Goal: Find specific fact: Find specific fact

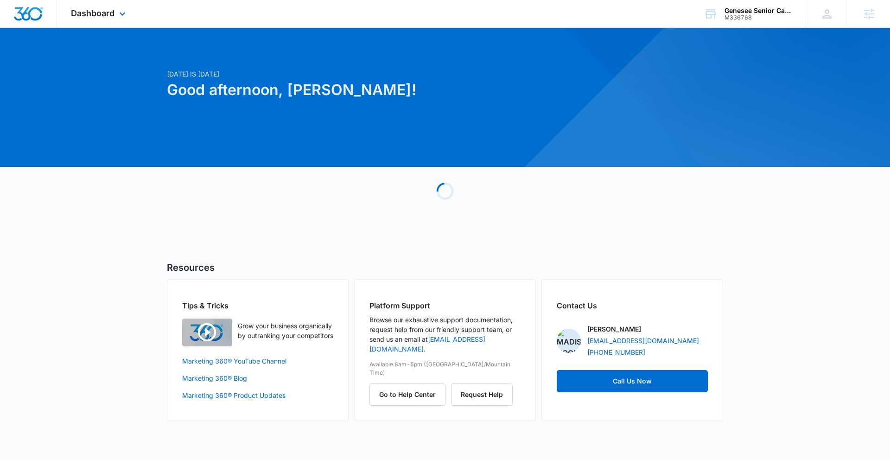
click at [122, 19] on div "Dashboard Apps Reputation Websites Forms CRM Email Social Payments POS Content …" at bounding box center [99, 13] width 85 height 27
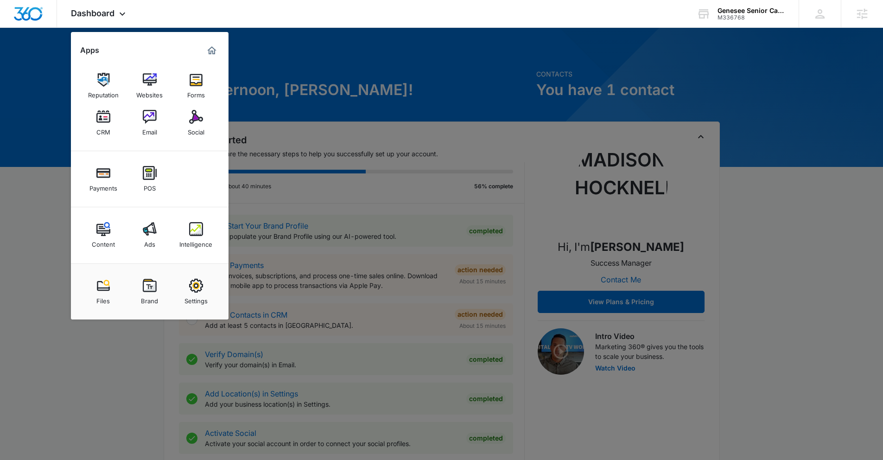
click at [193, 230] on img at bounding box center [196, 229] width 14 height 14
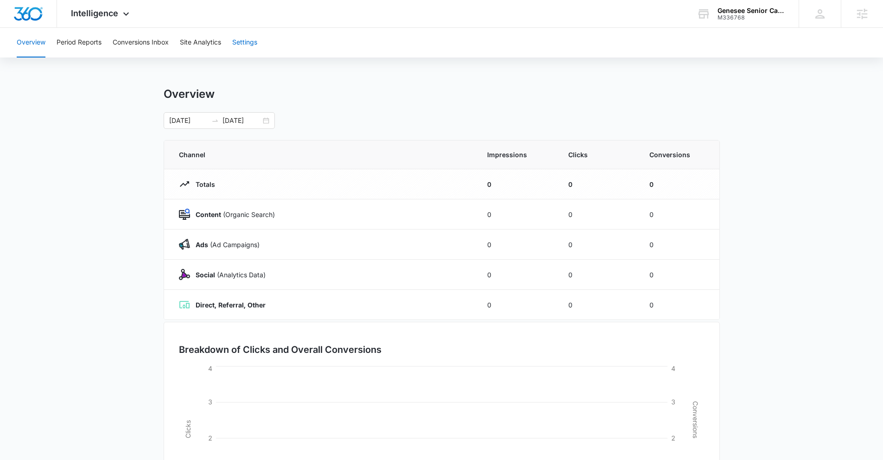
click at [239, 43] on button "Settings" at bounding box center [244, 43] width 25 height 30
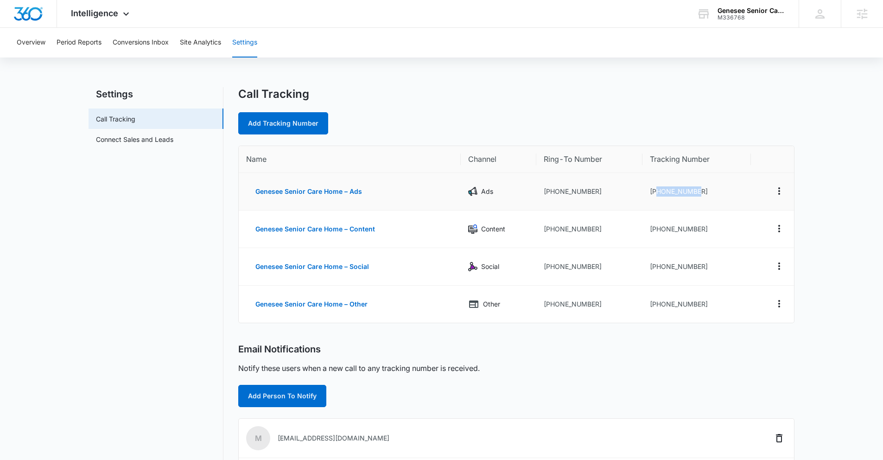
drag, startPoint x: 705, startPoint y: 192, endPoint x: 656, endPoint y: 194, distance: 49.6
click at [656, 194] on td "[PHONE_NUMBER]" at bounding box center [696, 192] width 108 height 38
copy td "2068092934"
